Goal: Task Accomplishment & Management: Manage account settings

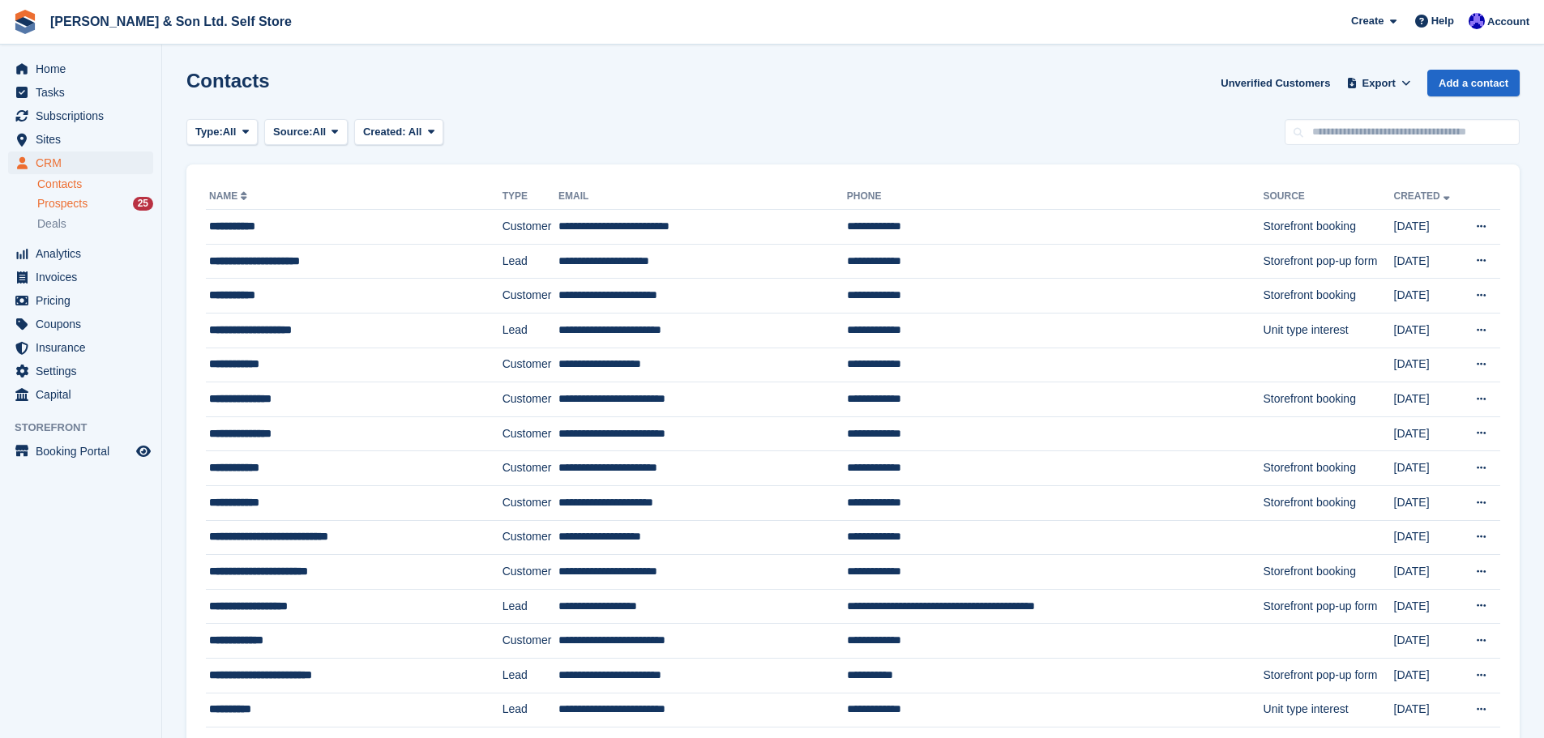
click at [90, 203] on div "Prospects 25" at bounding box center [95, 203] width 116 height 15
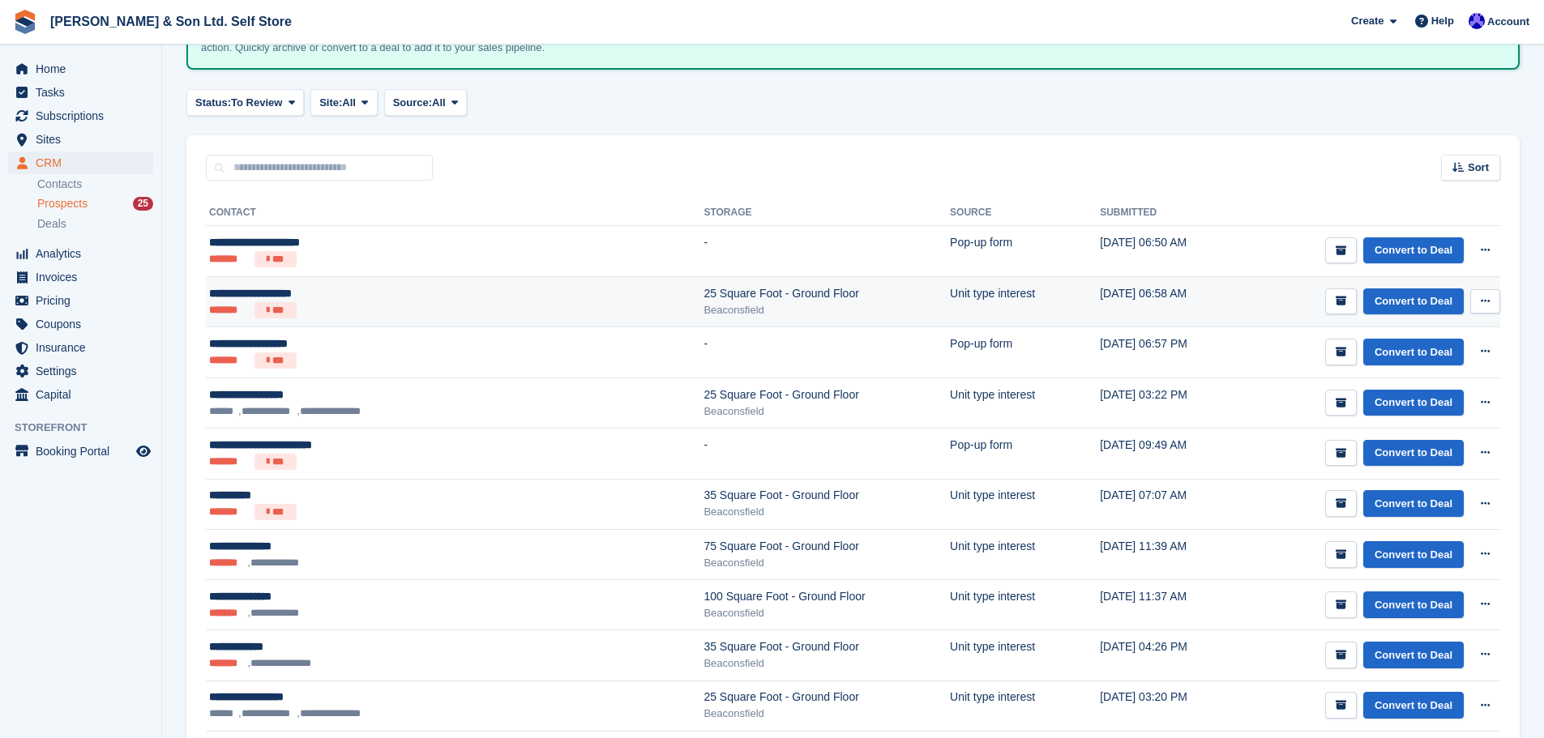
scroll to position [162, 0]
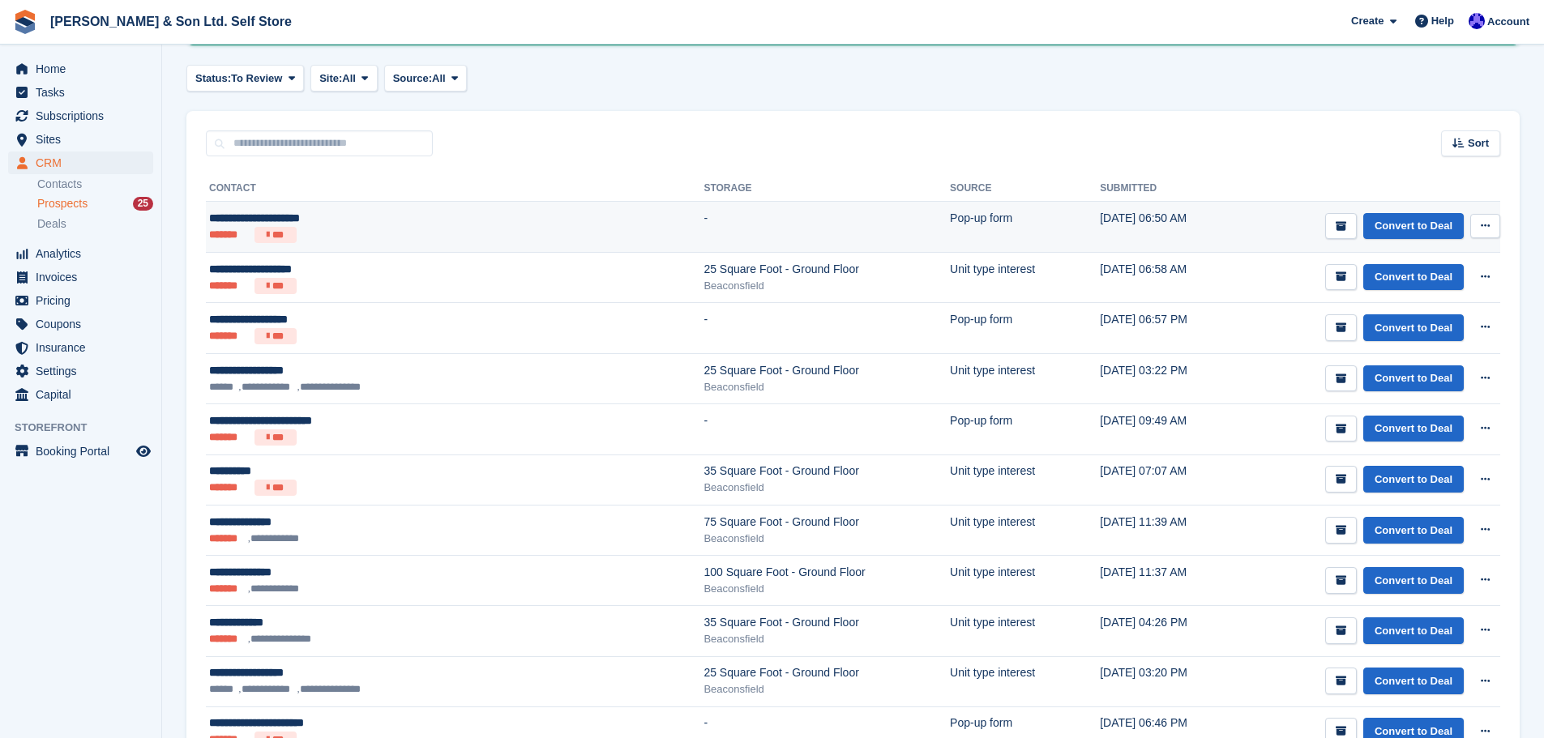
click at [399, 216] on div "**********" at bounding box center [370, 218] width 323 height 17
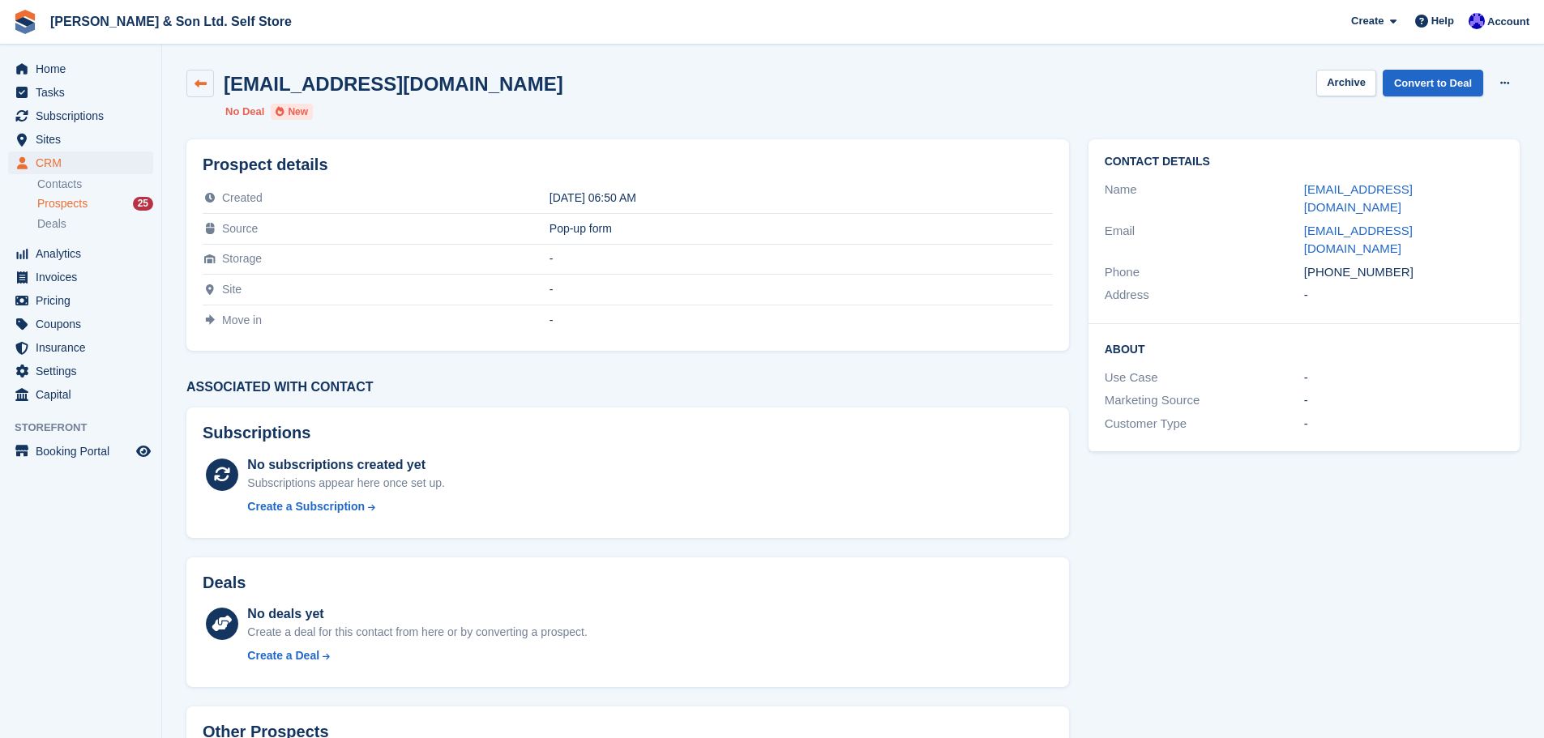
click at [203, 83] on icon at bounding box center [201, 84] width 12 height 12
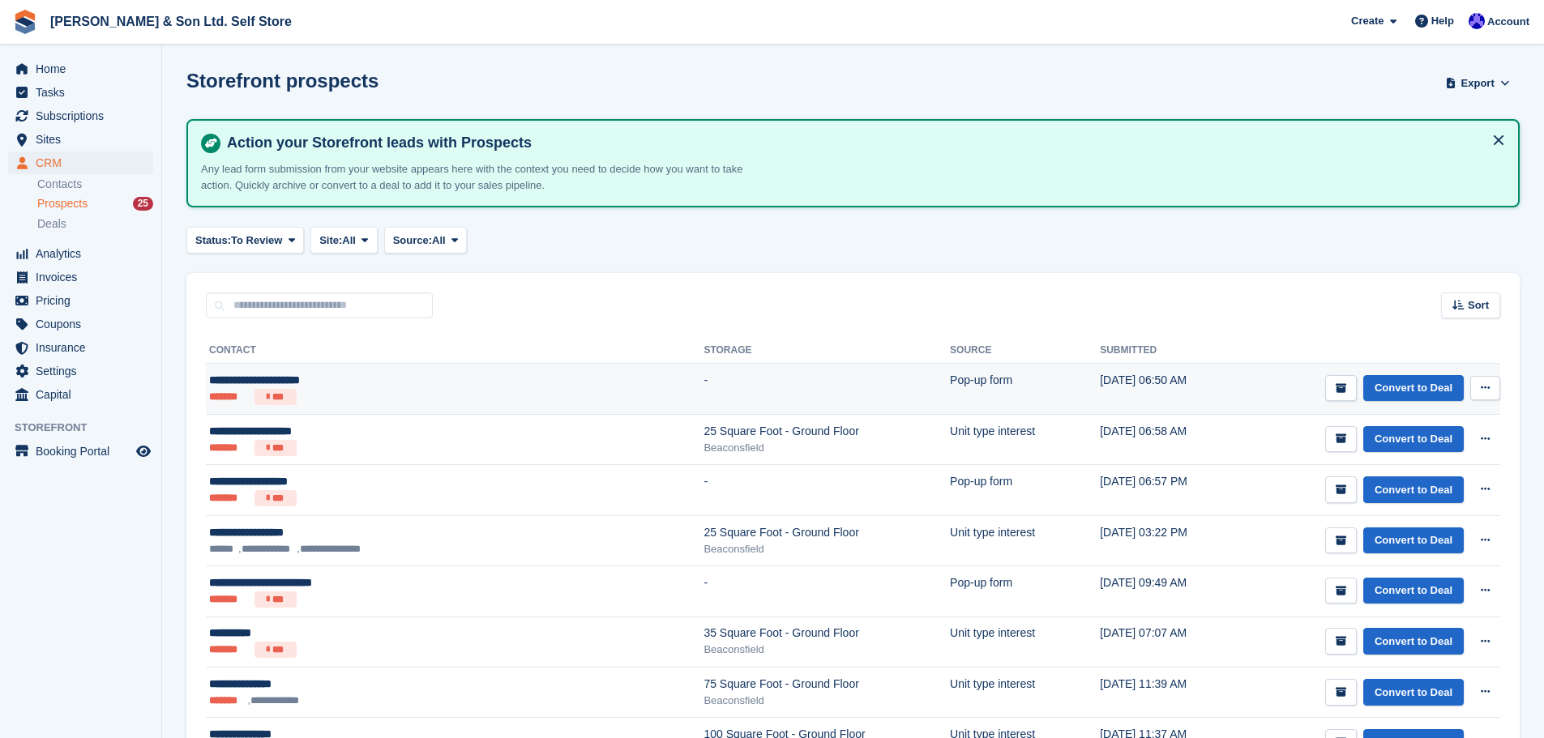
click at [1487, 396] on button at bounding box center [1485, 388] width 30 height 24
click at [1415, 421] on p "View contact" at bounding box center [1422, 419] width 141 height 21
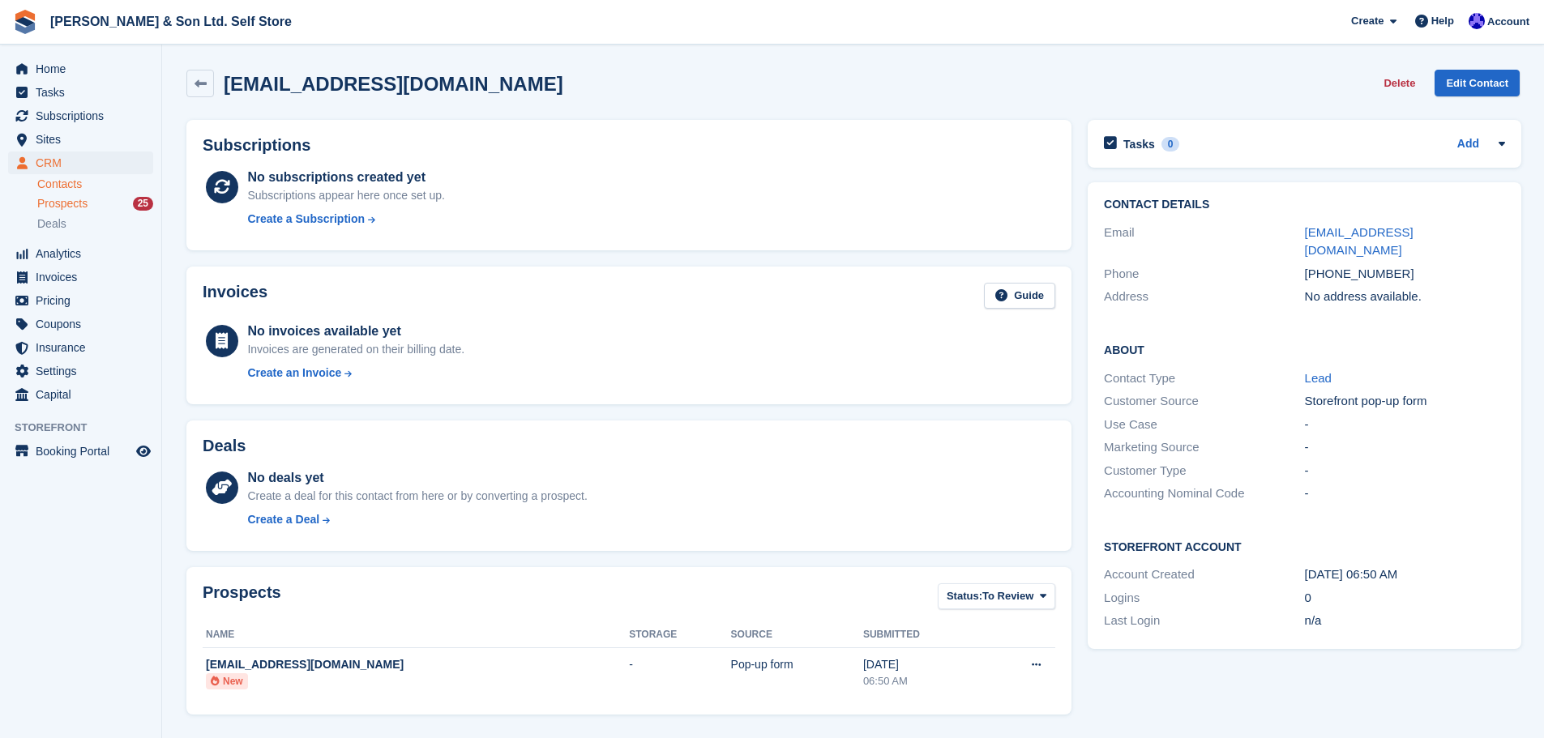
click at [57, 207] on span "Prospects" at bounding box center [62, 203] width 50 height 15
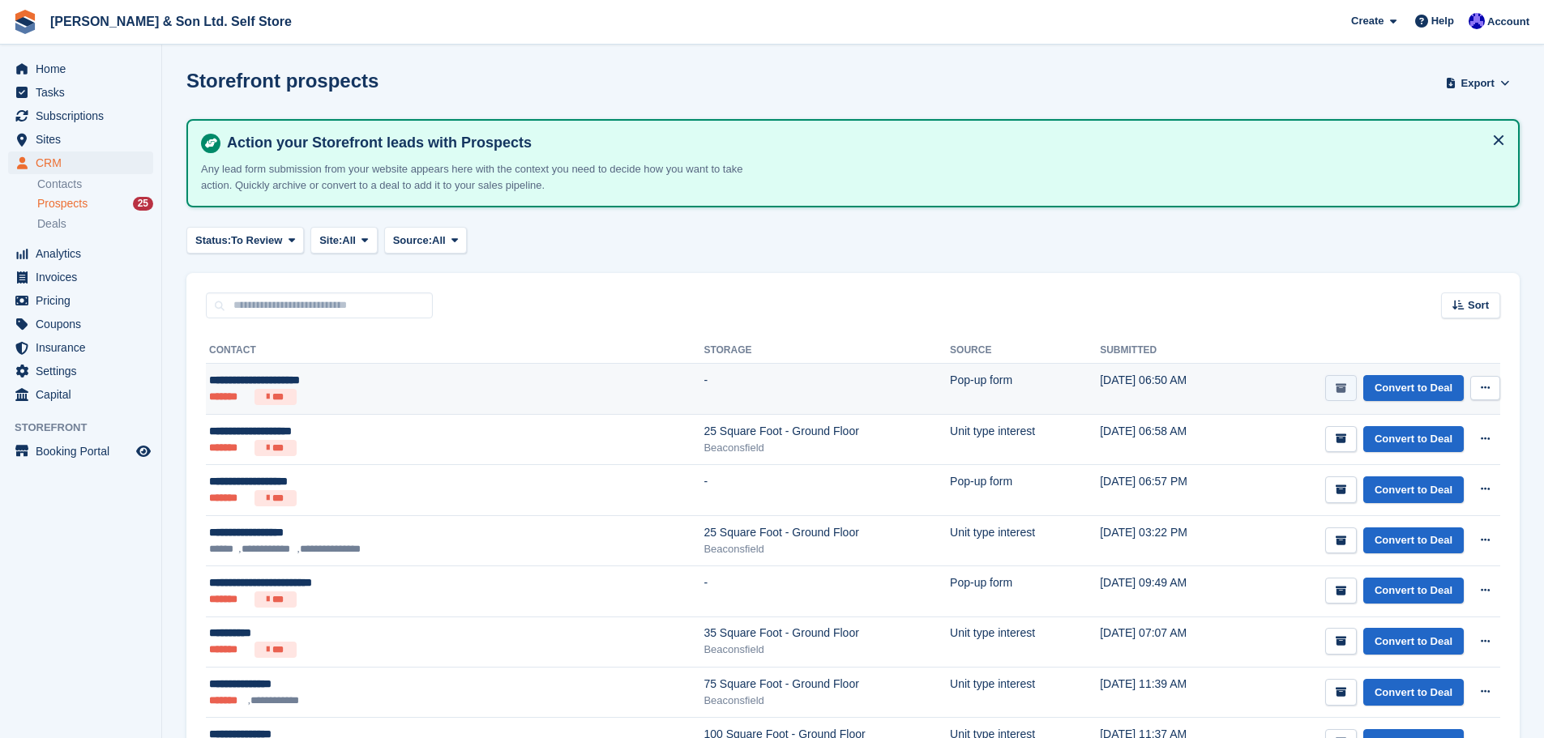
click at [1346, 390] on icon "submit" at bounding box center [1341, 388] width 11 height 11
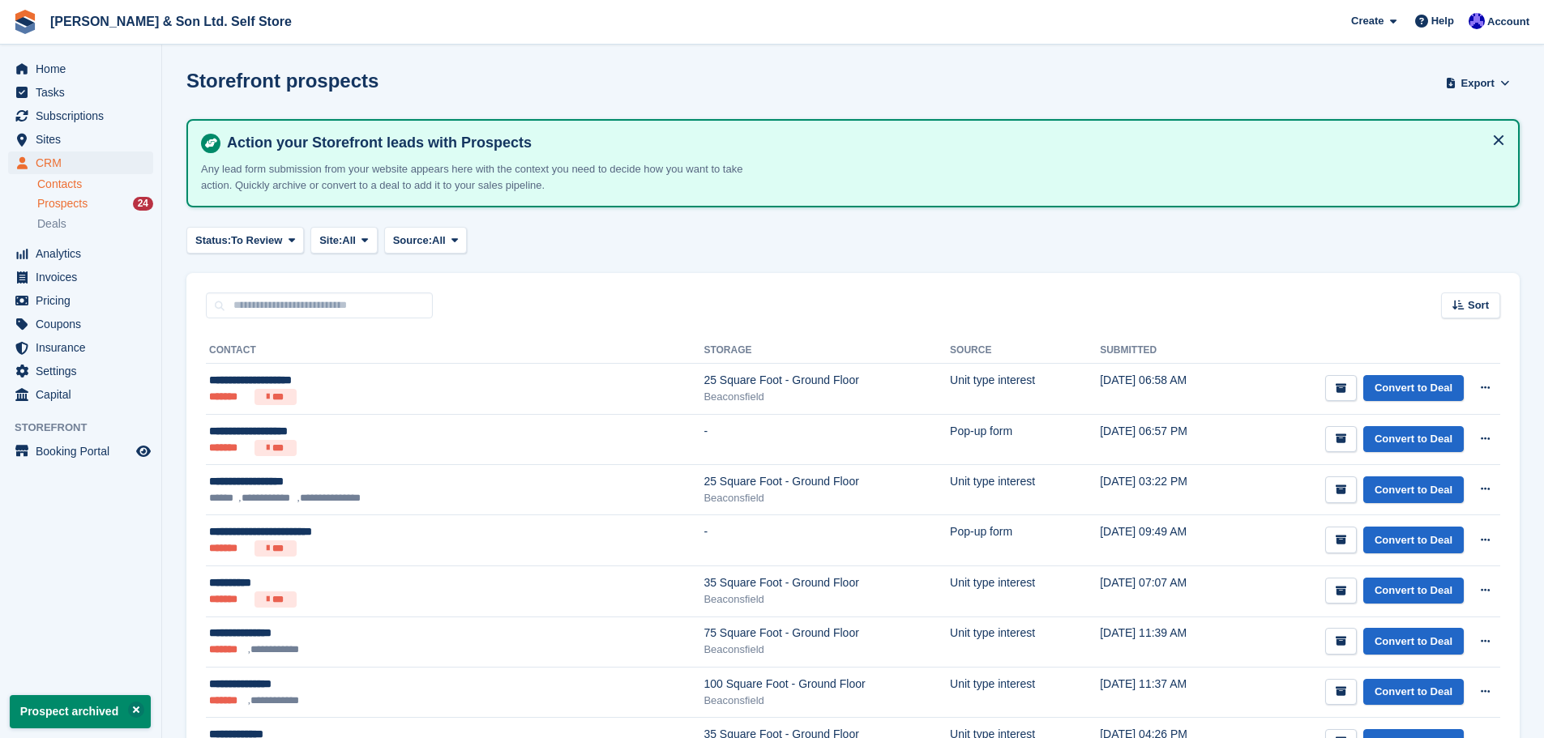
click at [55, 182] on link "Contacts" at bounding box center [95, 184] width 116 height 15
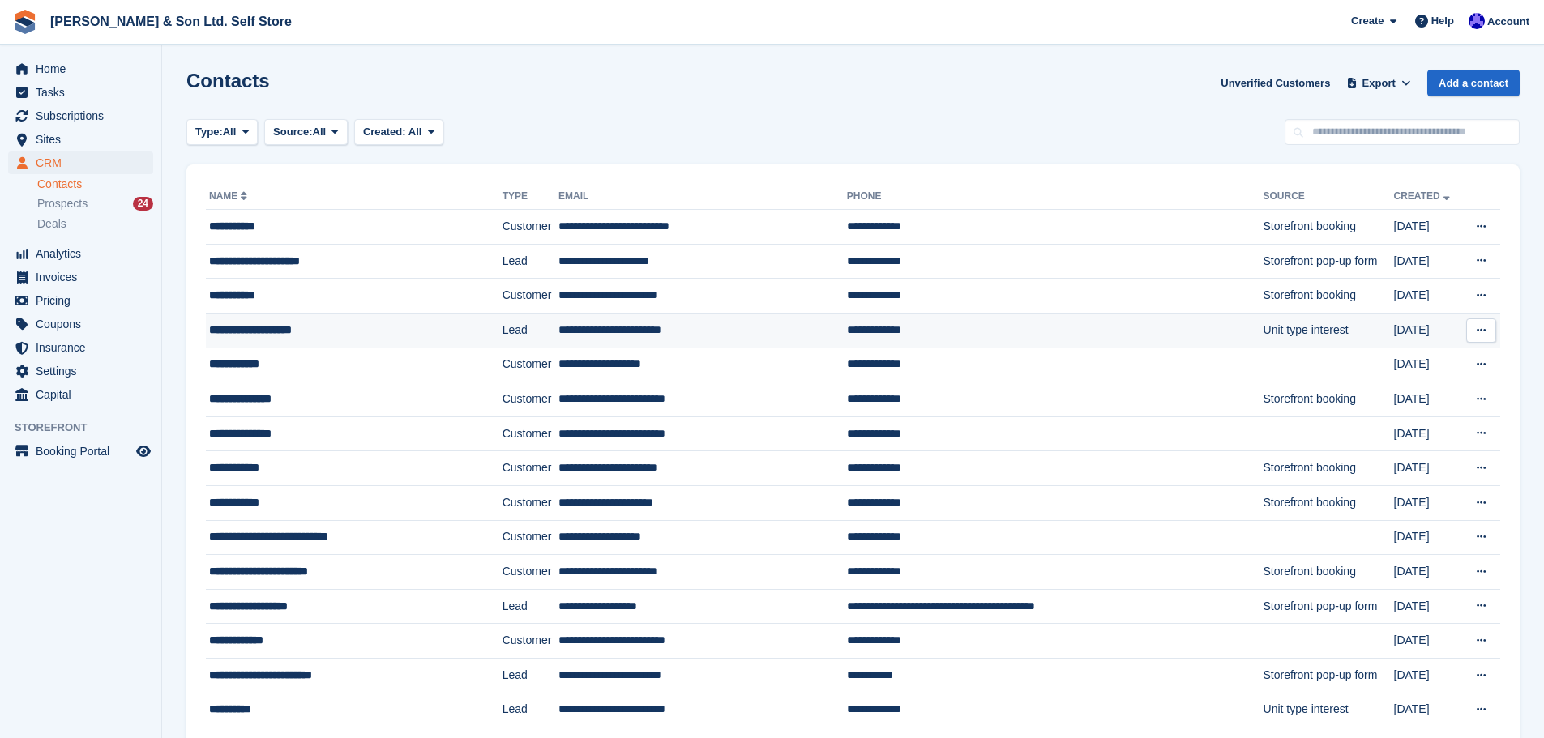
click at [312, 326] on div "**********" at bounding box center [337, 330] width 256 height 17
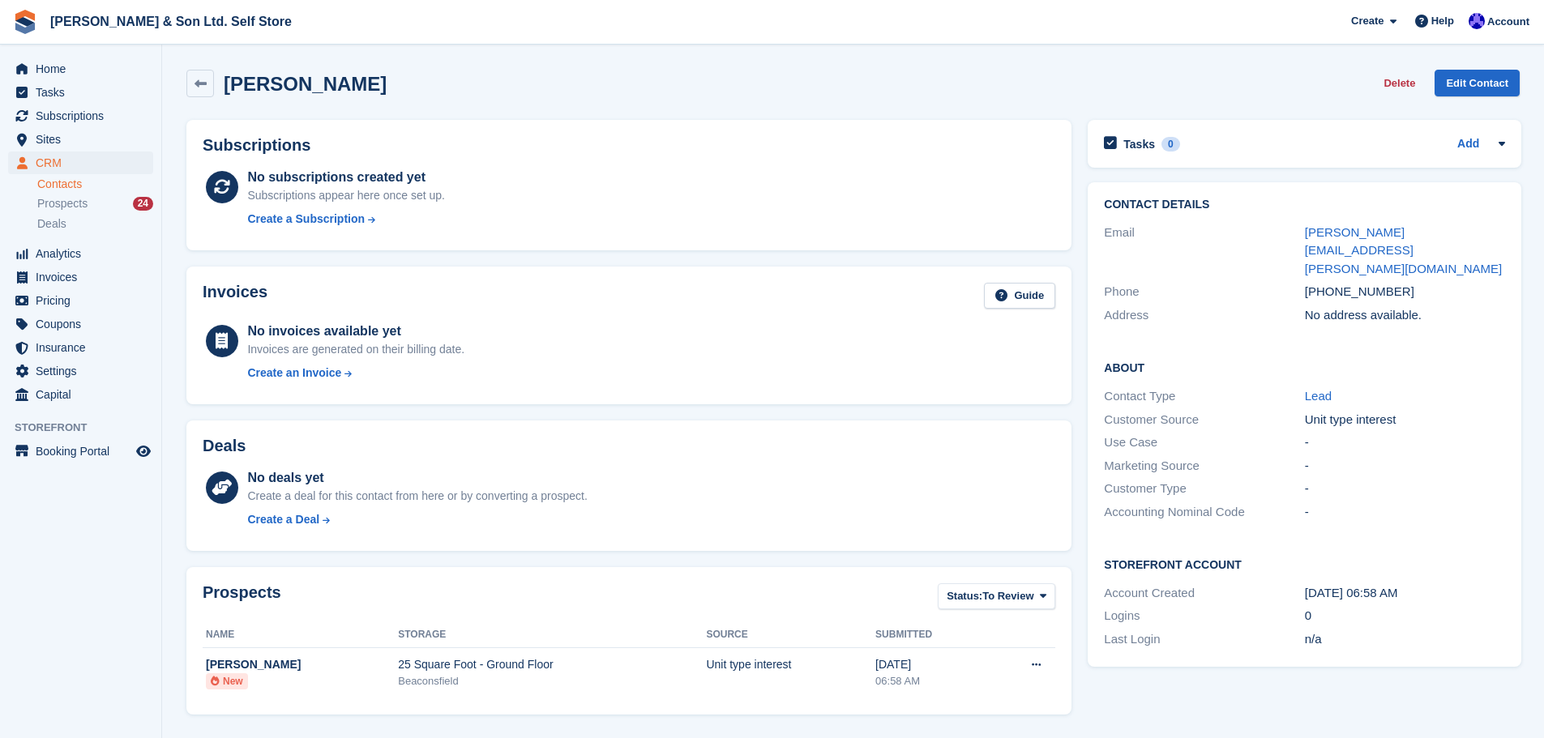
click at [79, 185] on link "Contacts" at bounding box center [95, 184] width 116 height 15
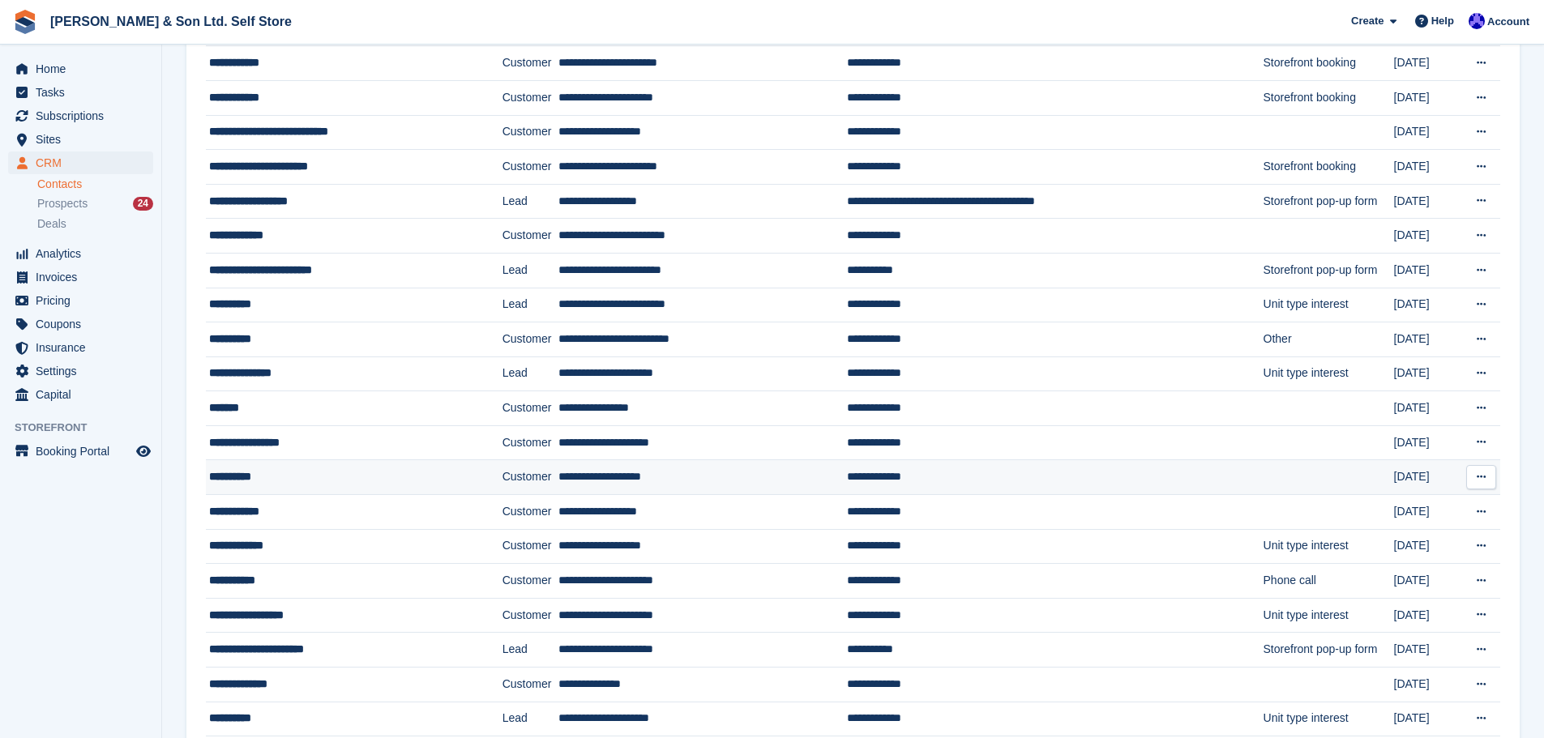
scroll to position [486, 0]
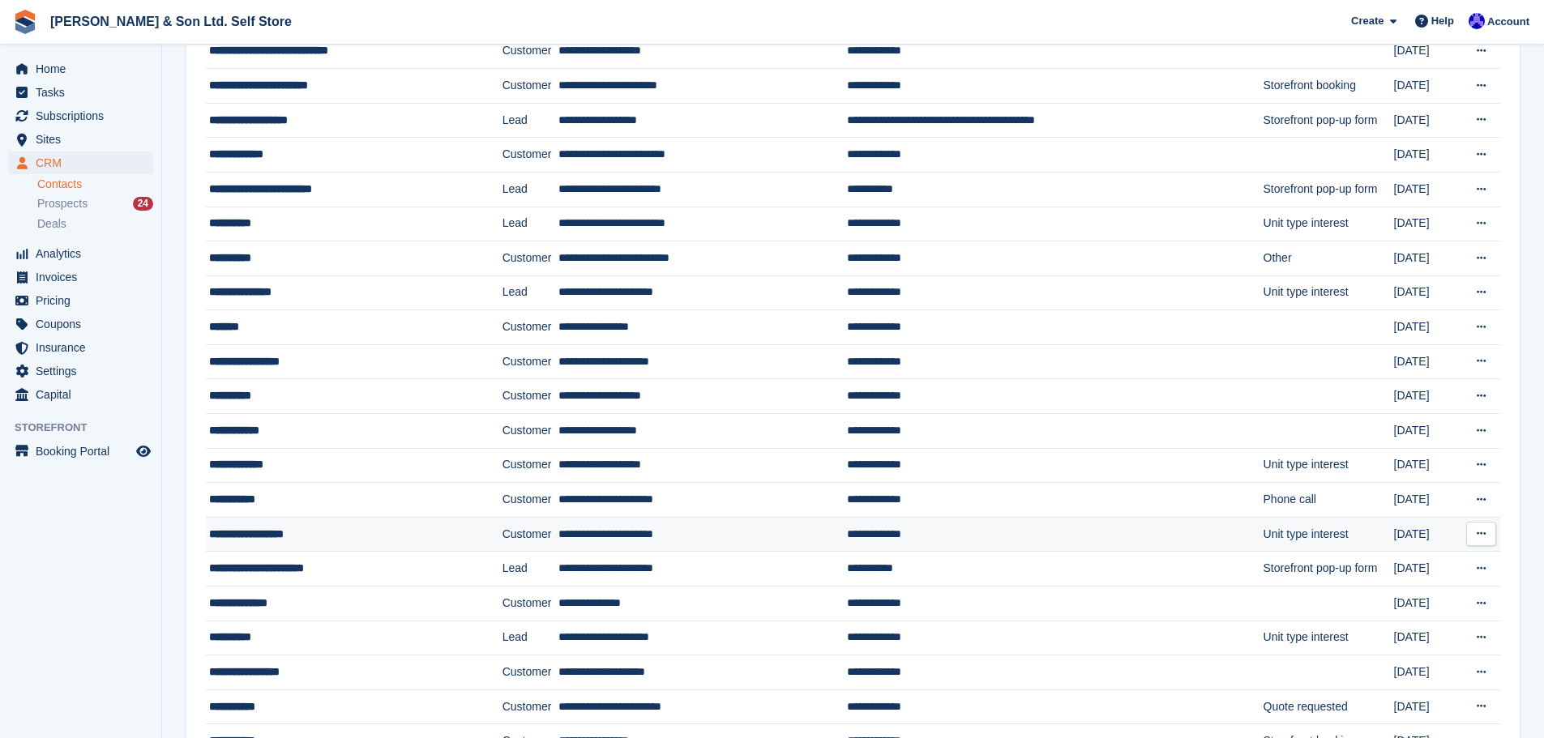
click at [389, 528] on div "**********" at bounding box center [337, 534] width 256 height 17
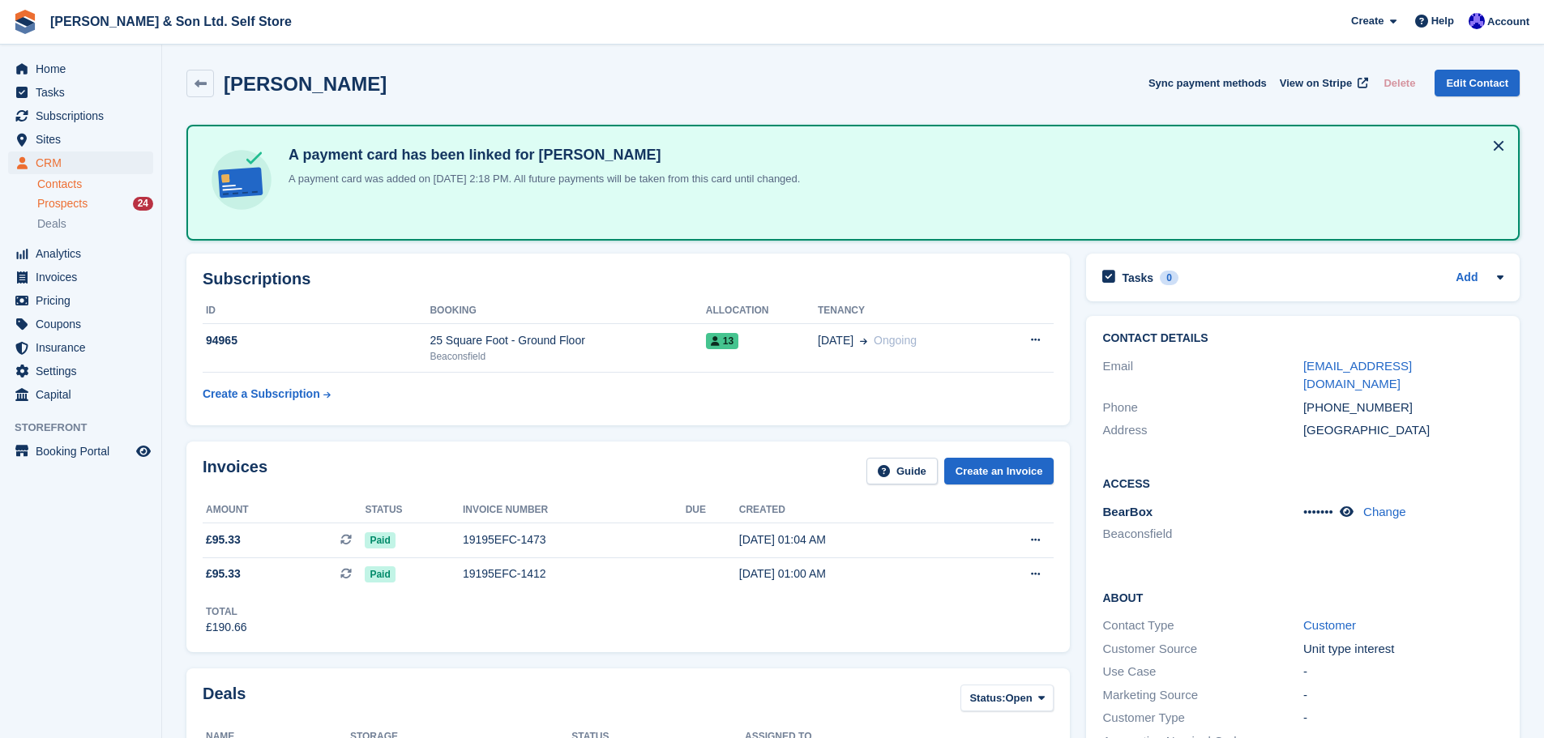
click at [70, 202] on span "Prospects" at bounding box center [62, 203] width 50 height 15
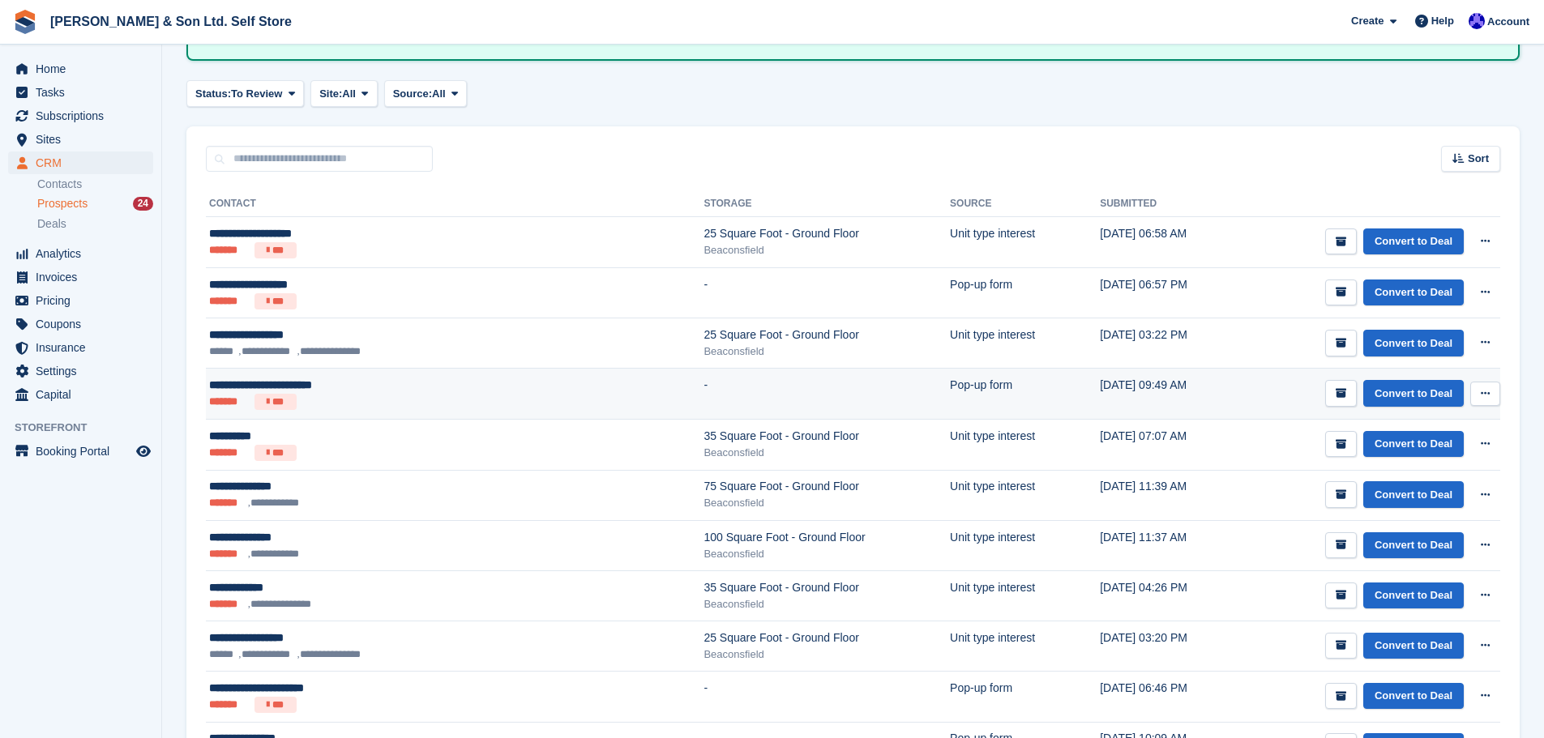
scroll to position [162, 0]
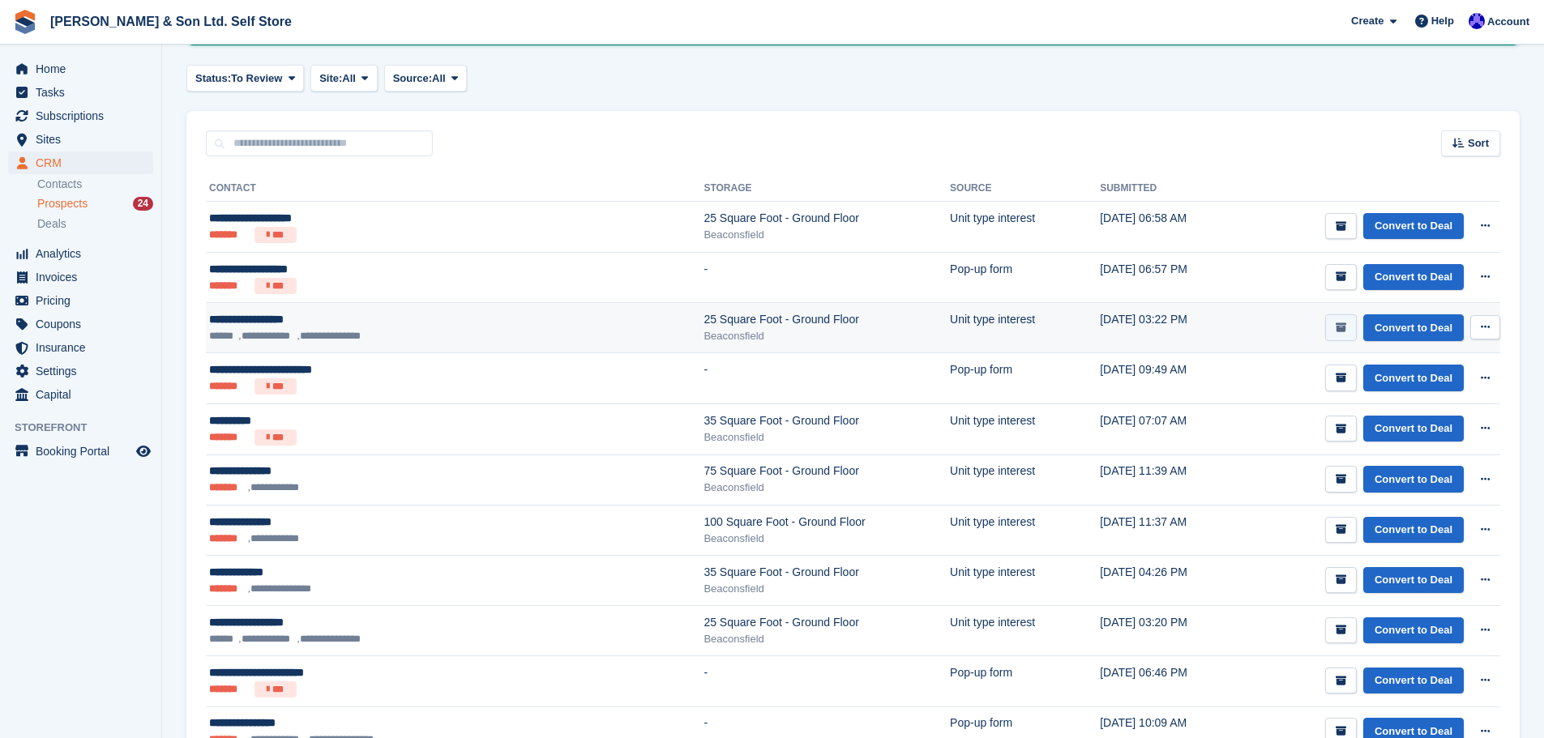
click at [1335, 332] on button "submit" at bounding box center [1341, 327] width 32 height 27
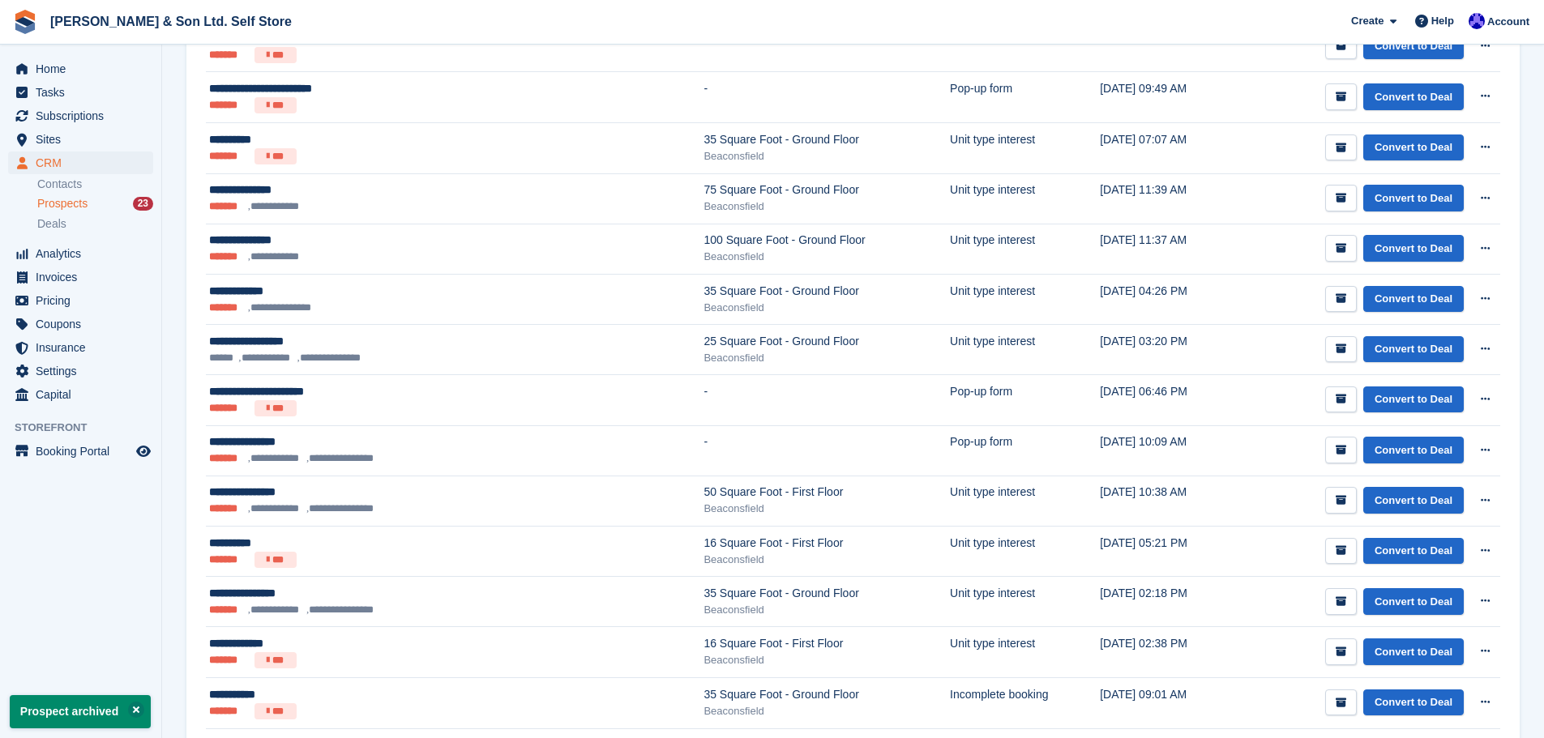
scroll to position [405, 0]
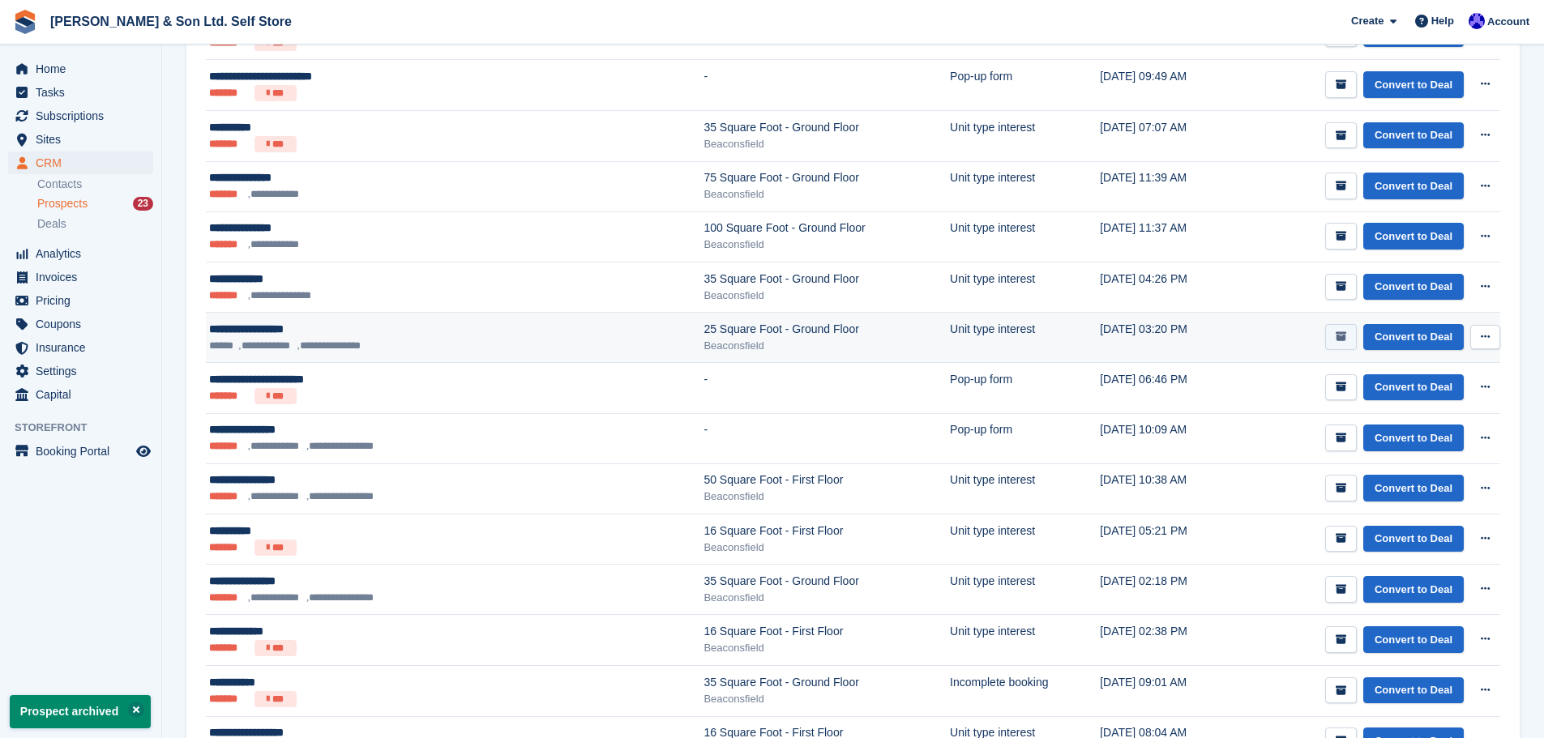
click at [1341, 339] on icon "submit" at bounding box center [1341, 337] width 11 height 11
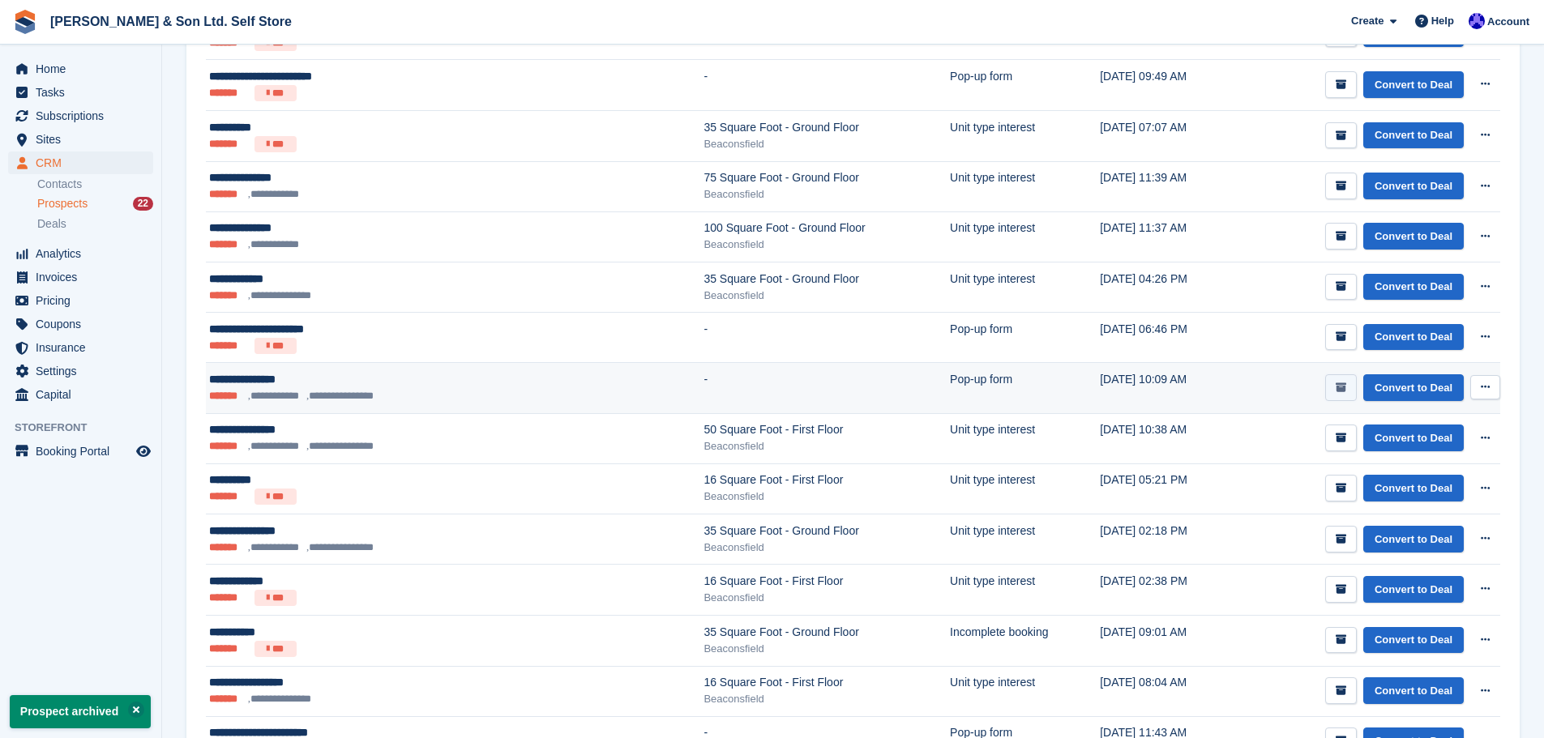
click at [1345, 390] on icon "submit" at bounding box center [1341, 388] width 11 height 11
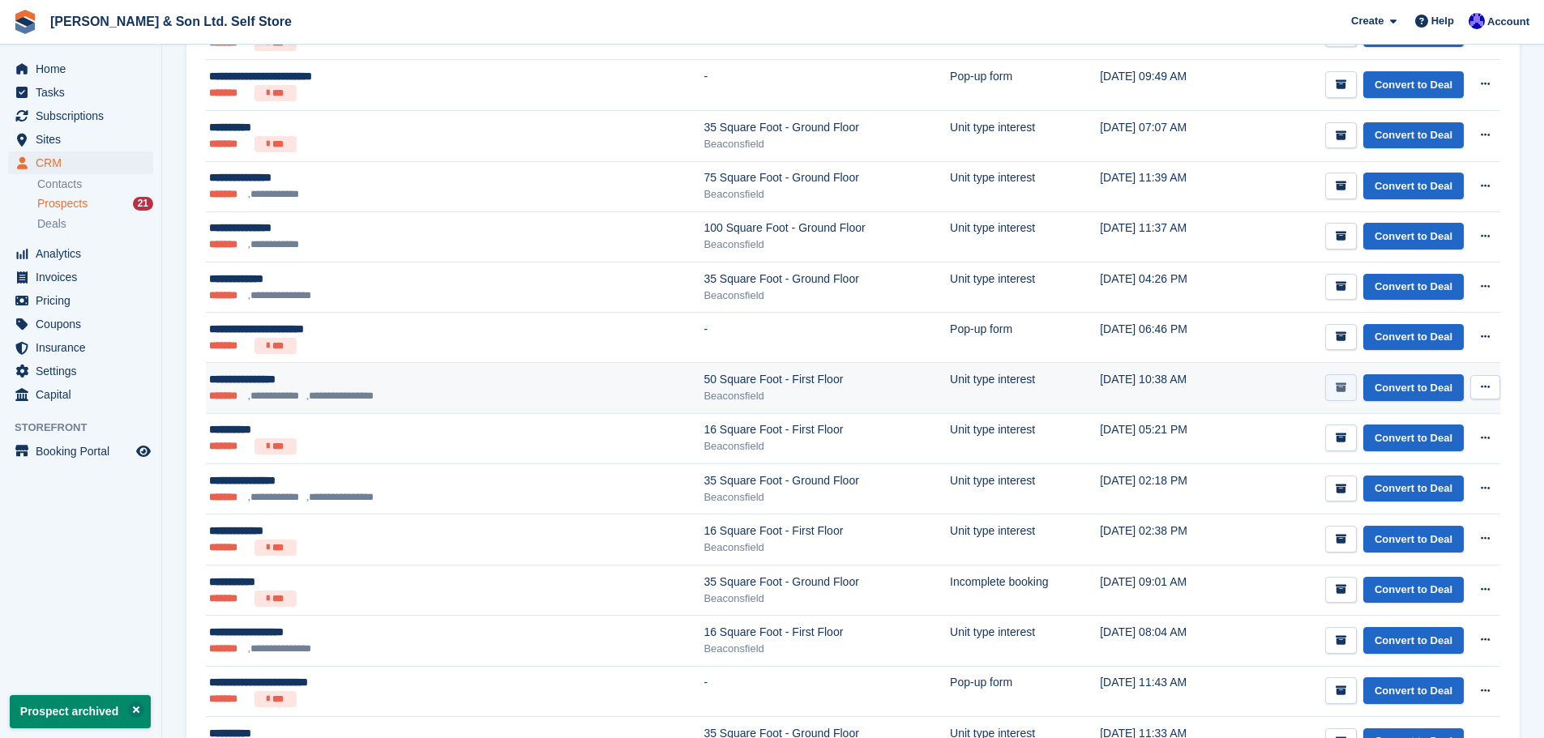
click at [1341, 392] on icon "submit" at bounding box center [1341, 388] width 11 height 11
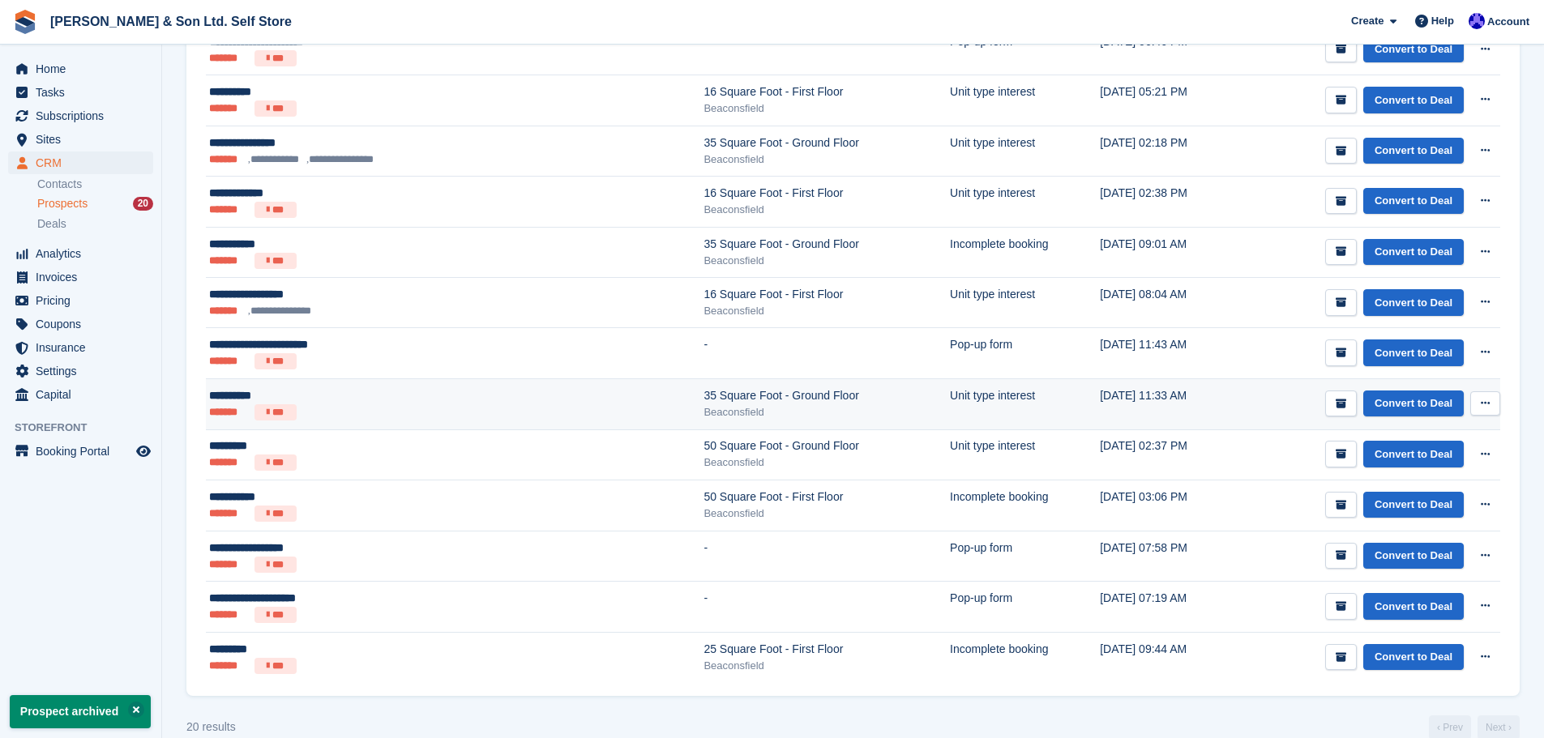
scroll to position [719, 0]
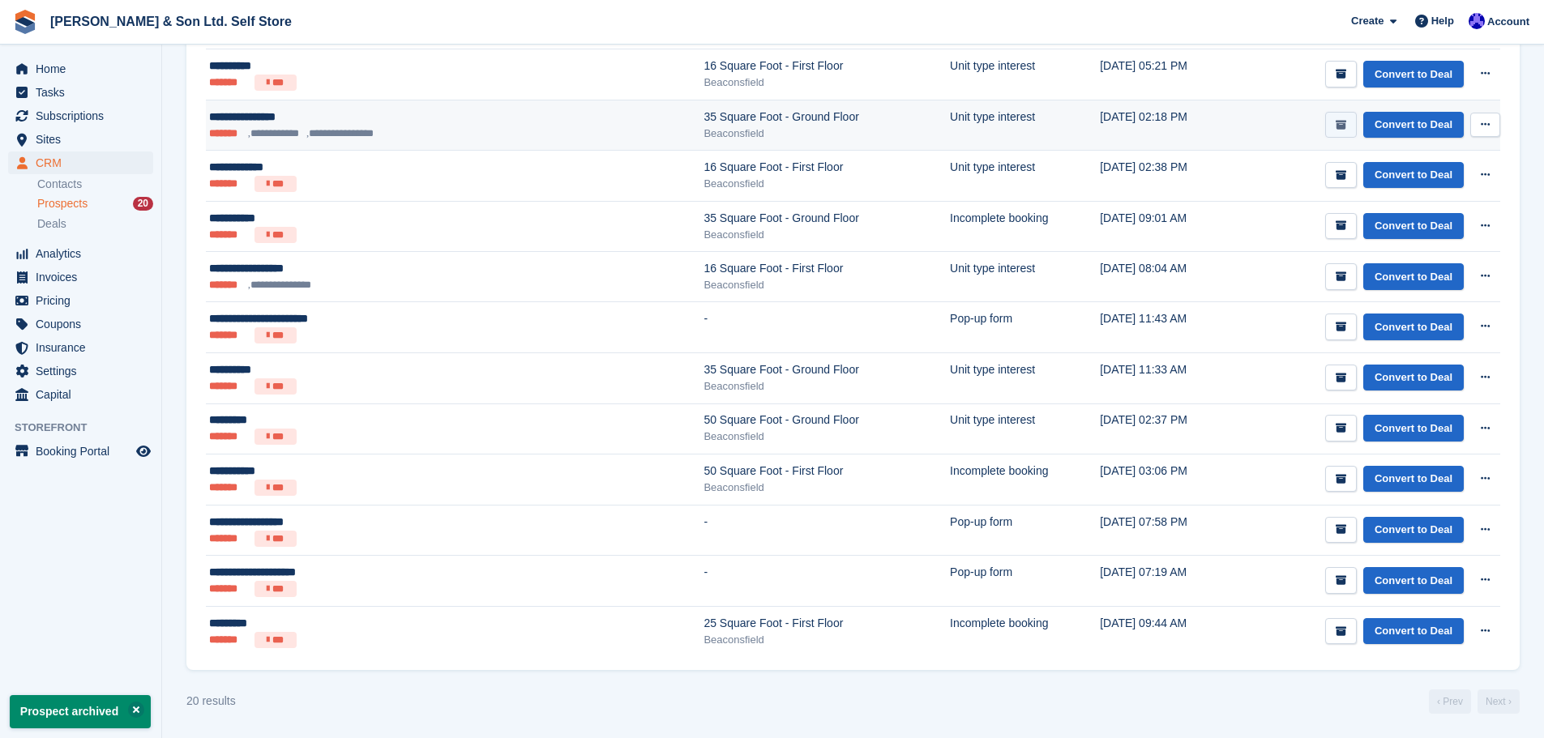
click at [1343, 124] on icon "submit" at bounding box center [1341, 125] width 11 height 11
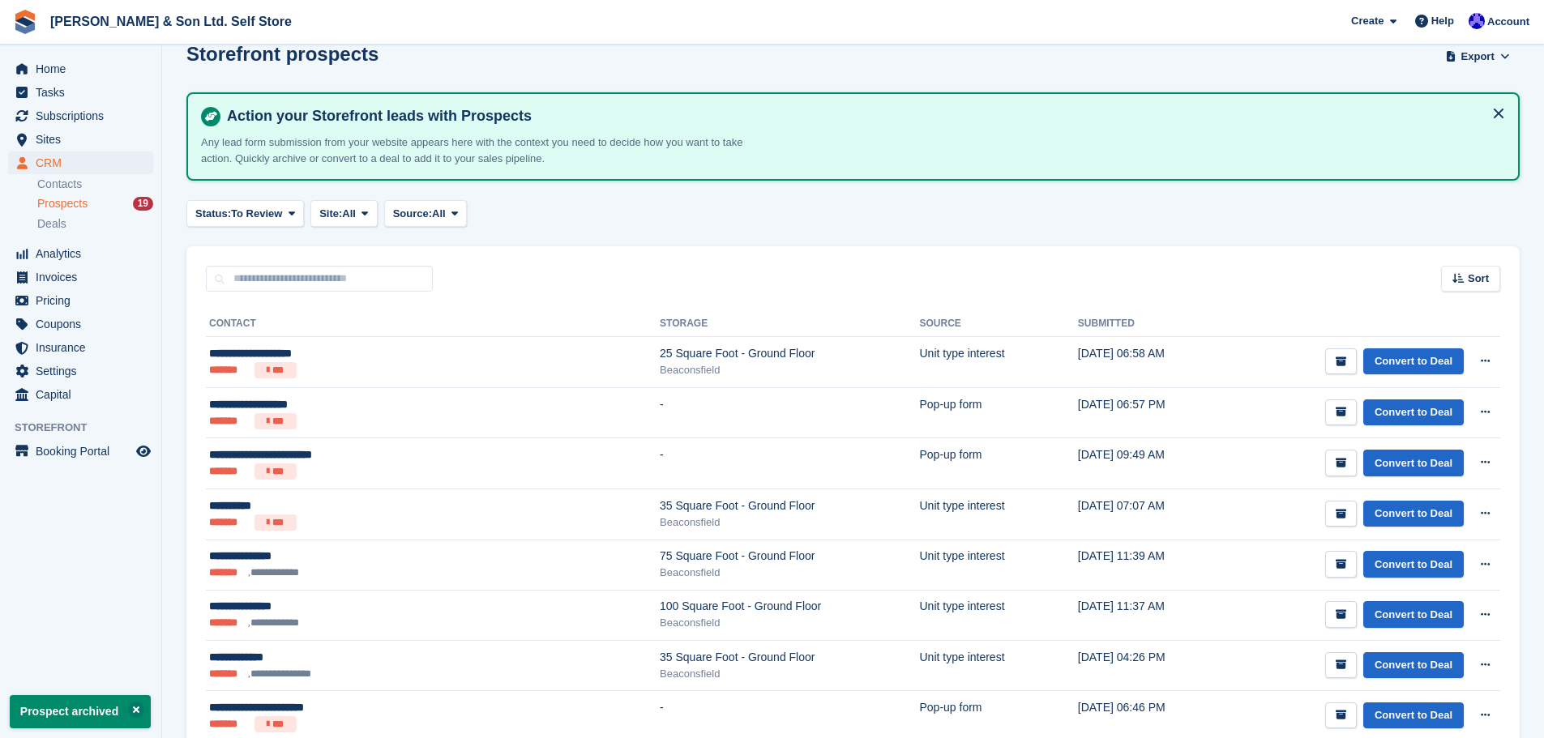
scroll to position [19, 0]
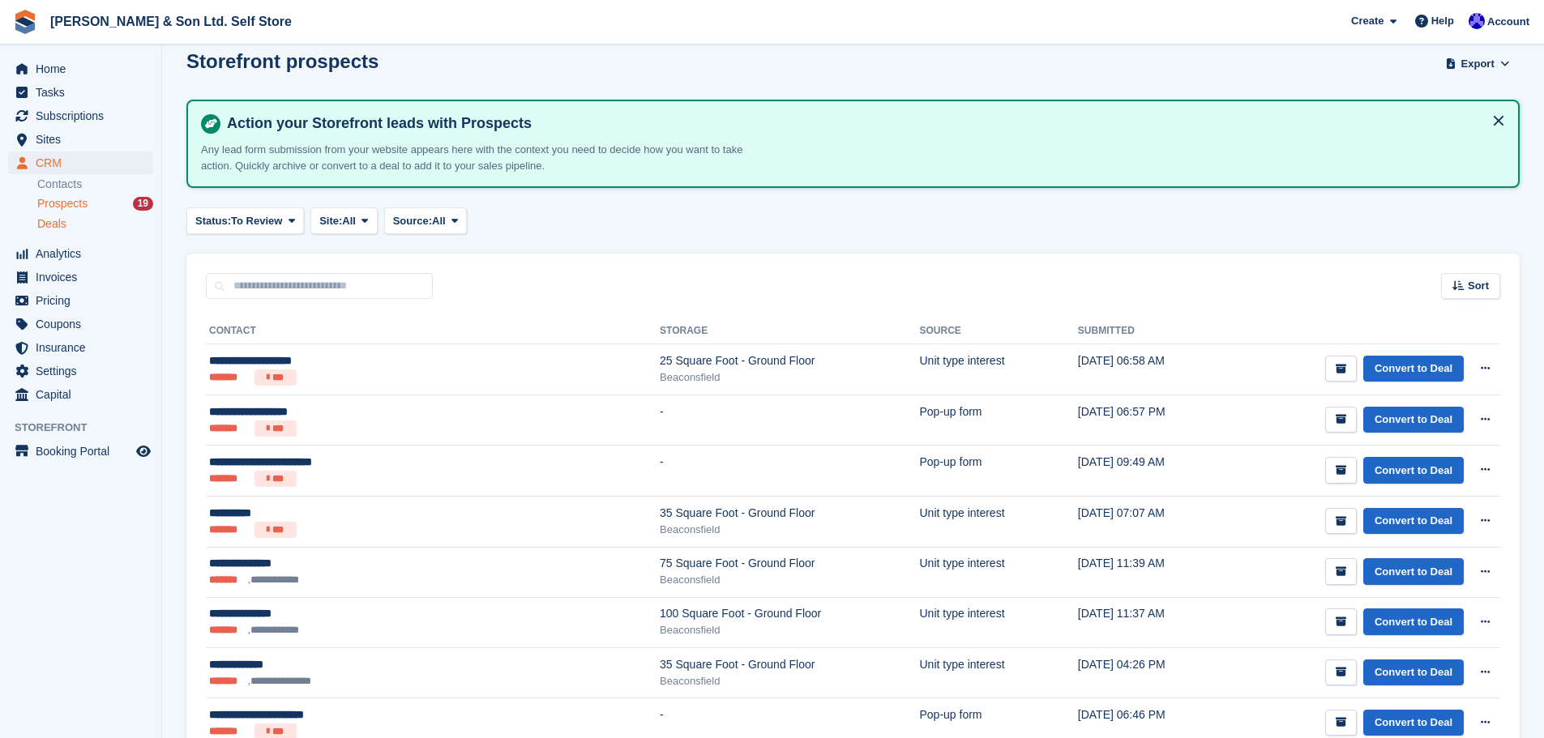
click at [84, 221] on div "Deals" at bounding box center [95, 223] width 116 height 15
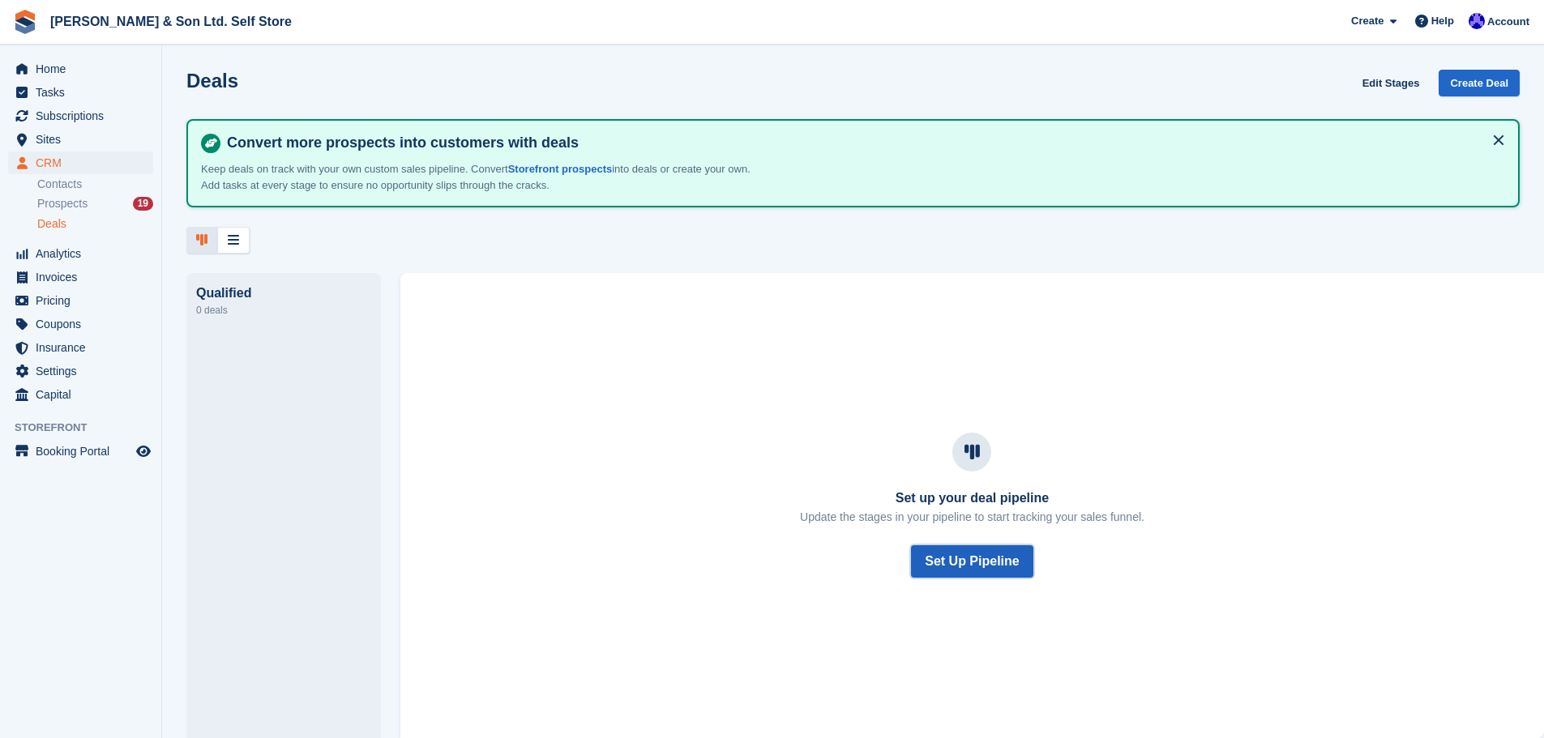
click at [999, 557] on button "Set Up Pipeline" at bounding box center [972, 562] width 122 height 32
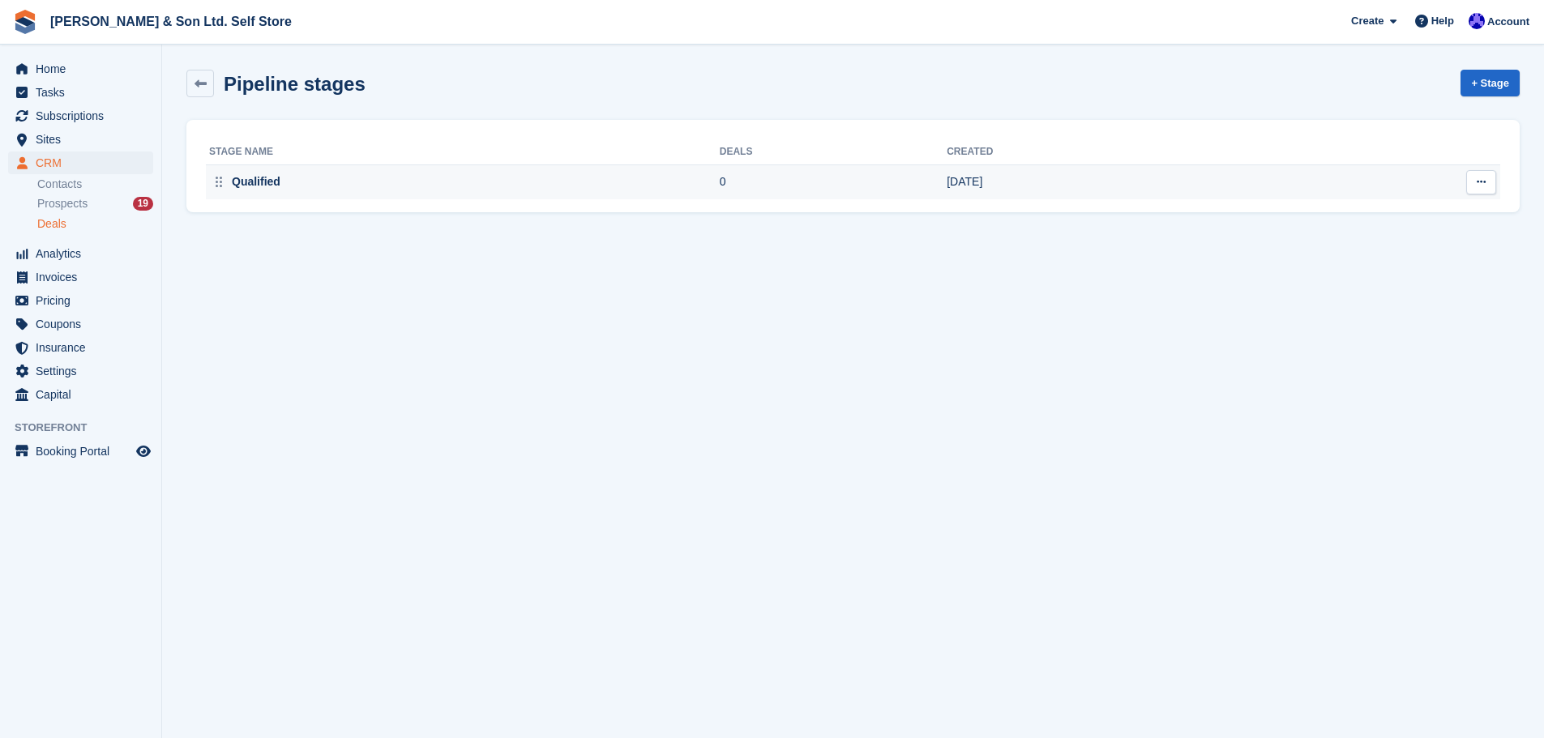
click at [277, 193] on td "Qualified" at bounding box center [463, 182] width 514 height 34
click at [1485, 182] on icon at bounding box center [1481, 182] width 9 height 11
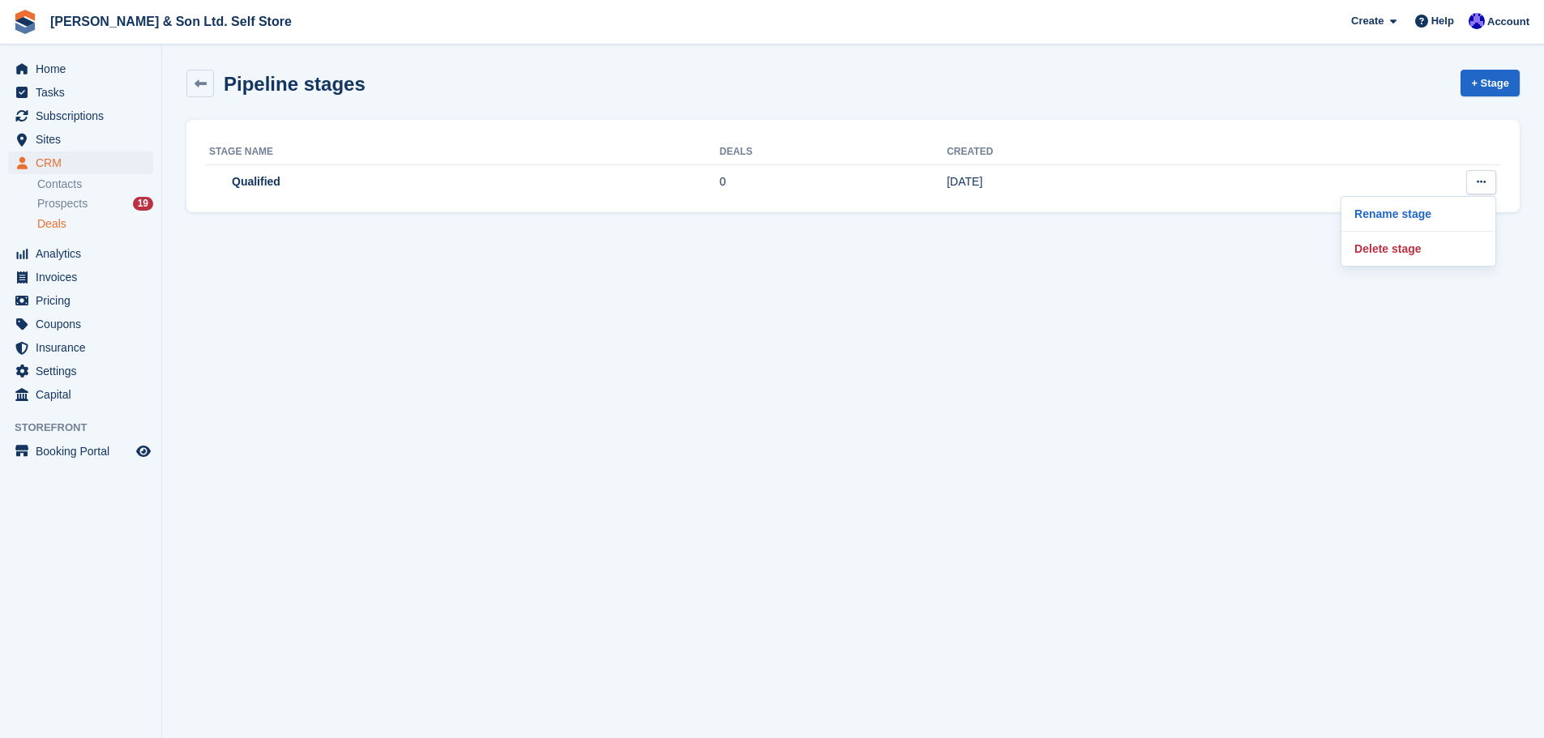
click at [637, 381] on section "Pipeline stages + Stage Stage name Deals Created Qualified 0 [DATE]" at bounding box center [853, 369] width 1382 height 738
click at [199, 78] on icon at bounding box center [201, 84] width 12 height 12
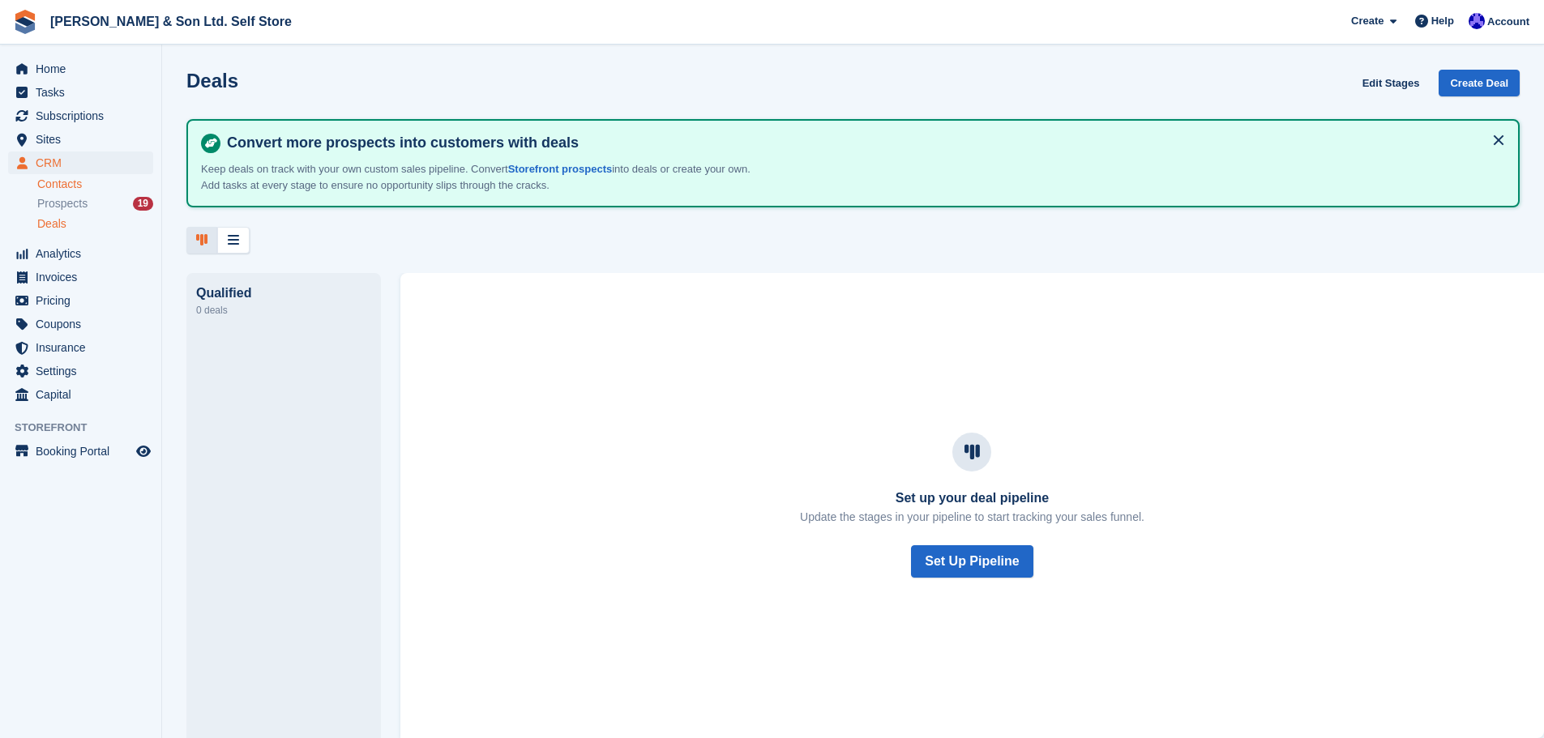
click at [60, 185] on link "Contacts" at bounding box center [95, 184] width 116 height 15
